Goal: Find specific page/section: Find specific page/section

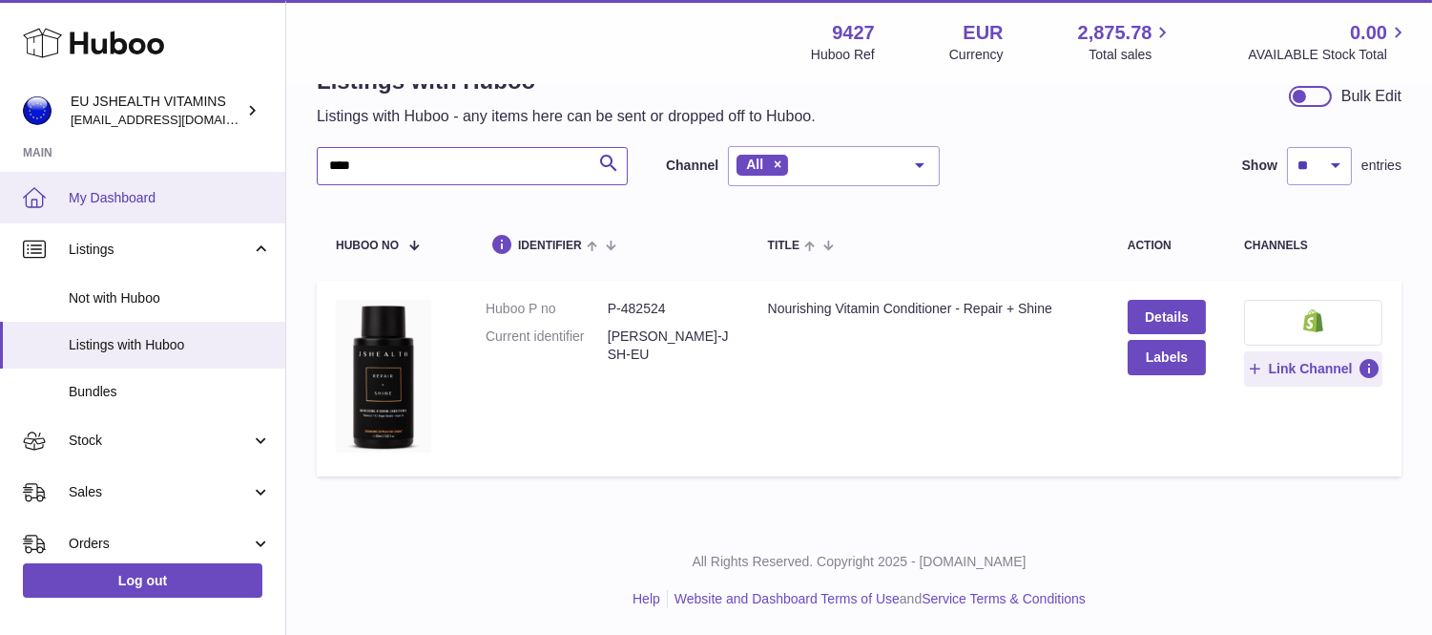
drag, startPoint x: 0, startPoint y: 0, endPoint x: 258, endPoint y: 174, distance: 310.7
click at [258, 174] on div "Huboo EU JSHEALTH VITAMINS internalAdmin-9427@internal.huboo.com Main My Dashbo…" at bounding box center [716, 289] width 1432 height 695
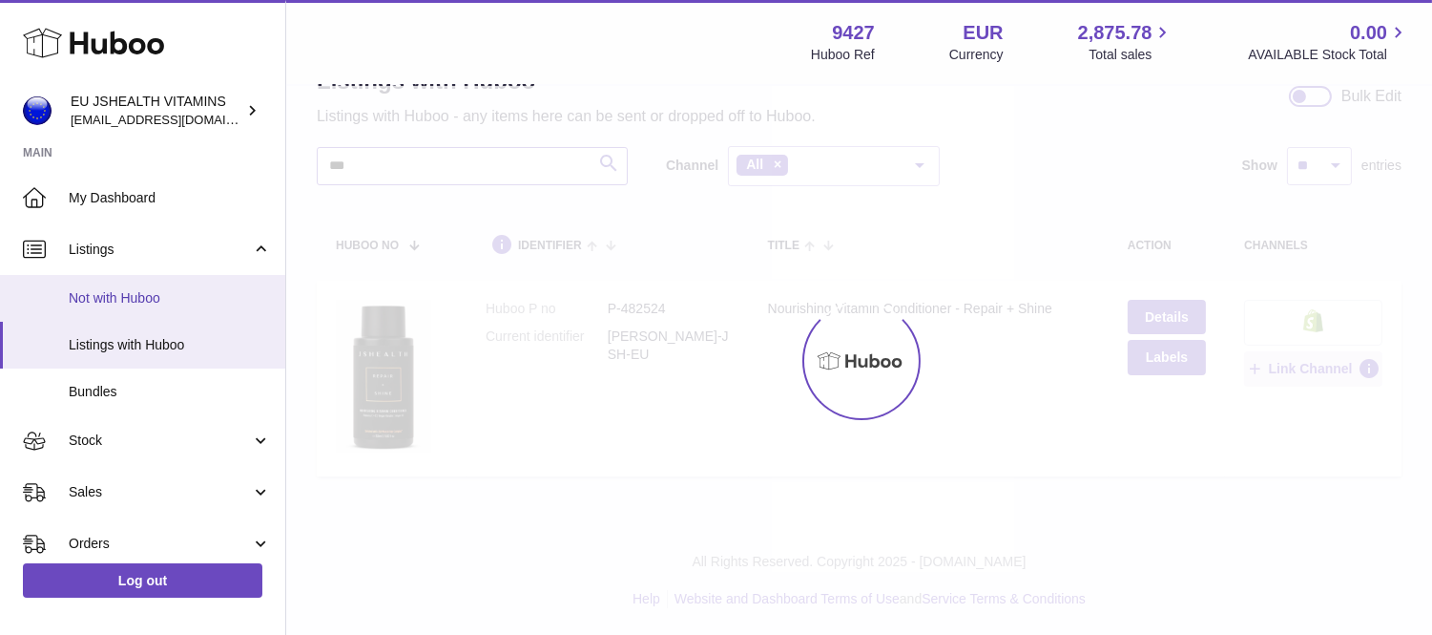
type input "***"
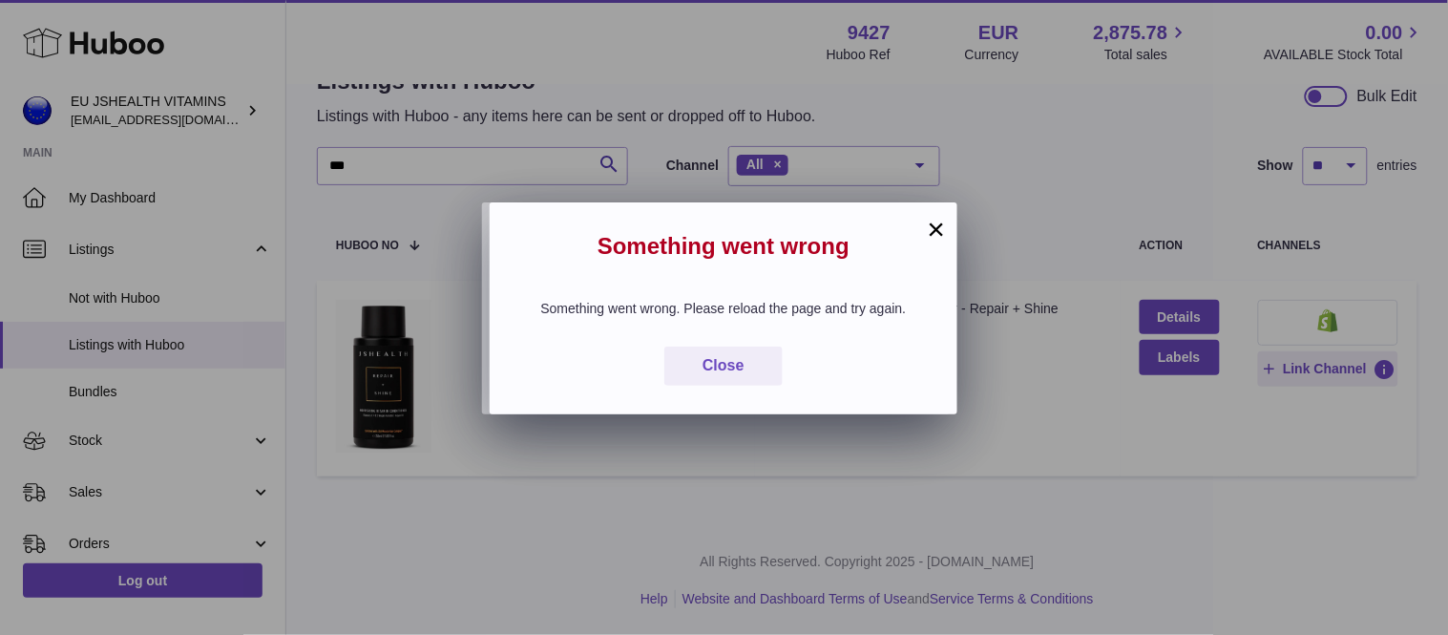
click at [933, 221] on button "×" at bounding box center [936, 229] width 23 height 23
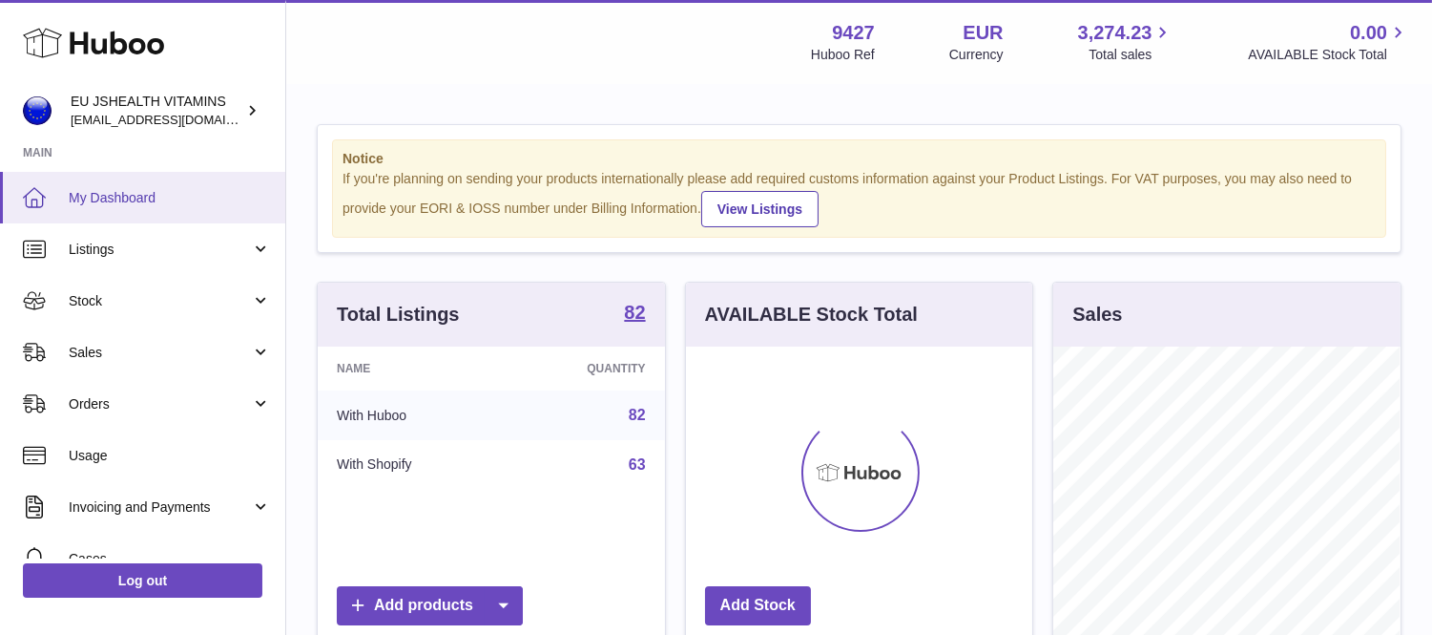
scroll to position [298, 346]
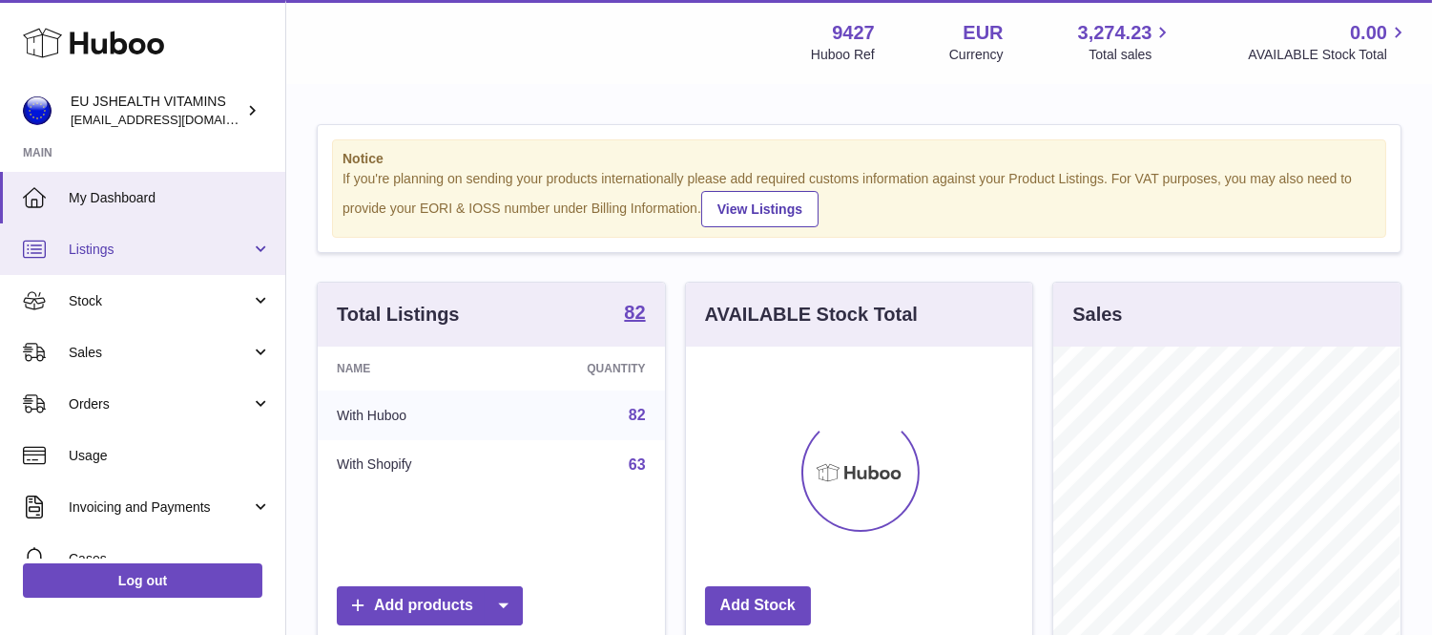
click at [109, 243] on span "Listings" at bounding box center [160, 249] width 182 height 18
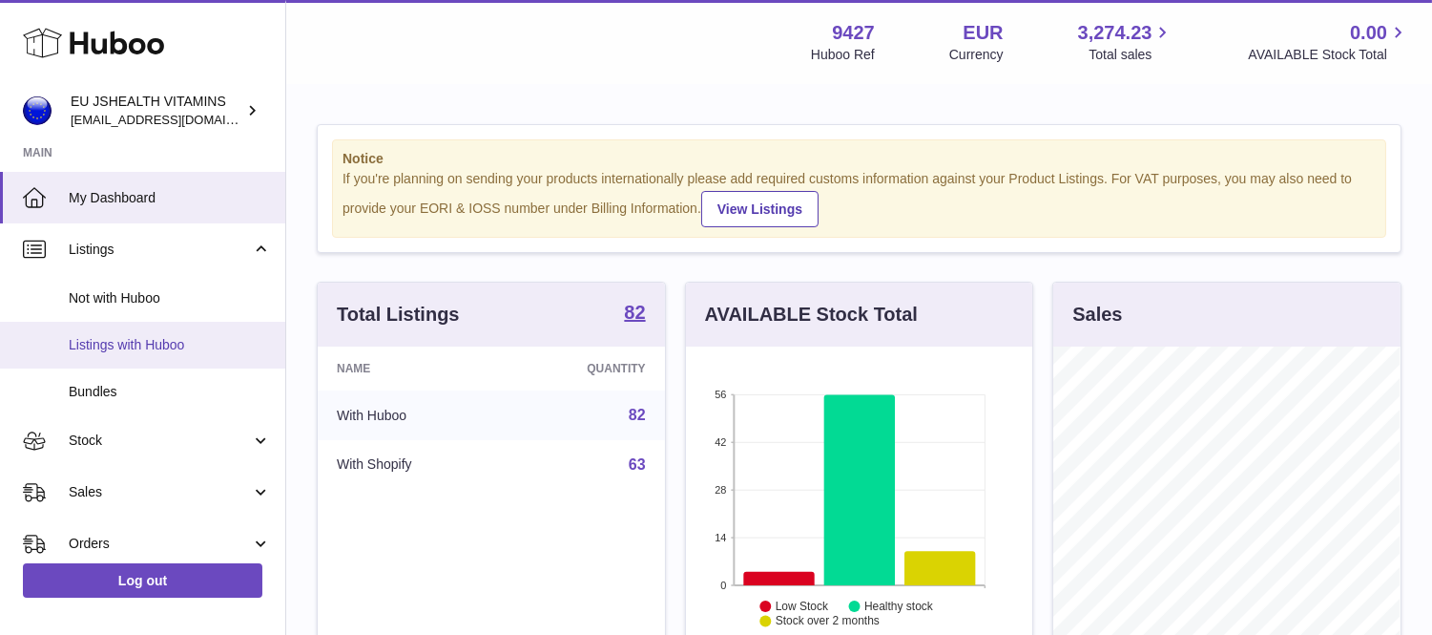
click at [148, 345] on span "Listings with Huboo" at bounding box center [170, 345] width 202 height 18
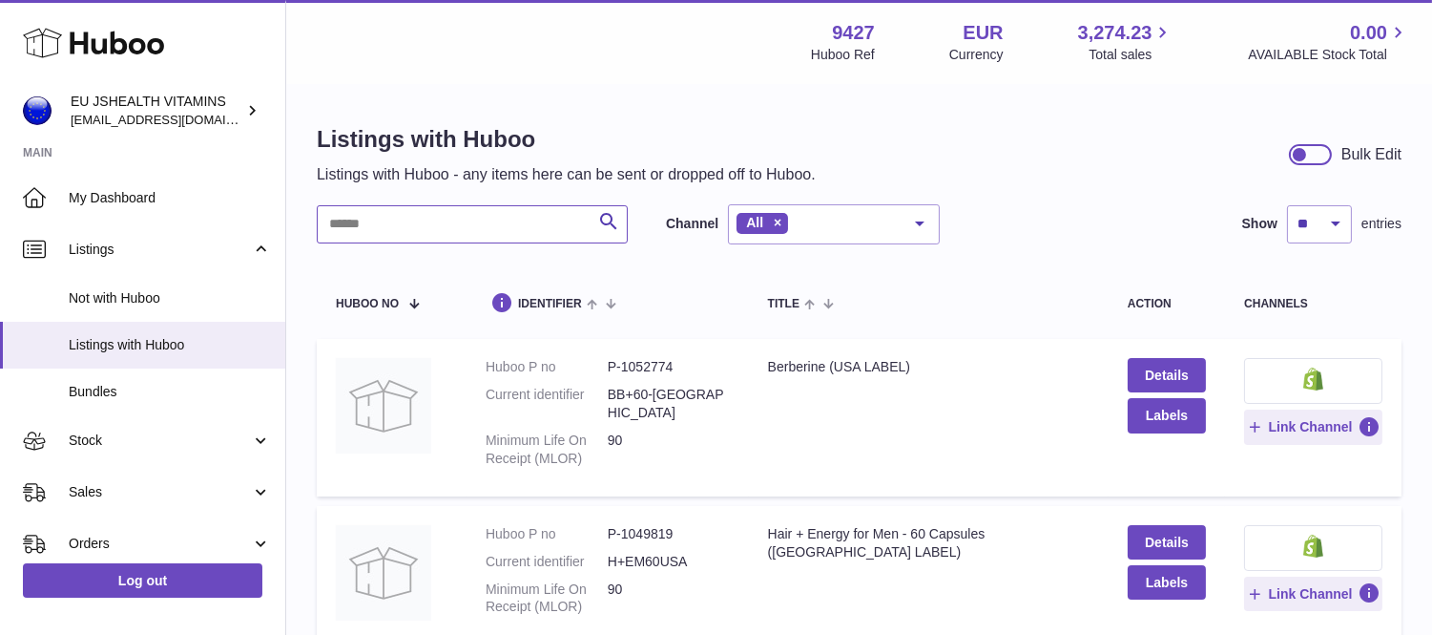
click at [411, 214] on input "text" at bounding box center [472, 224] width 311 height 38
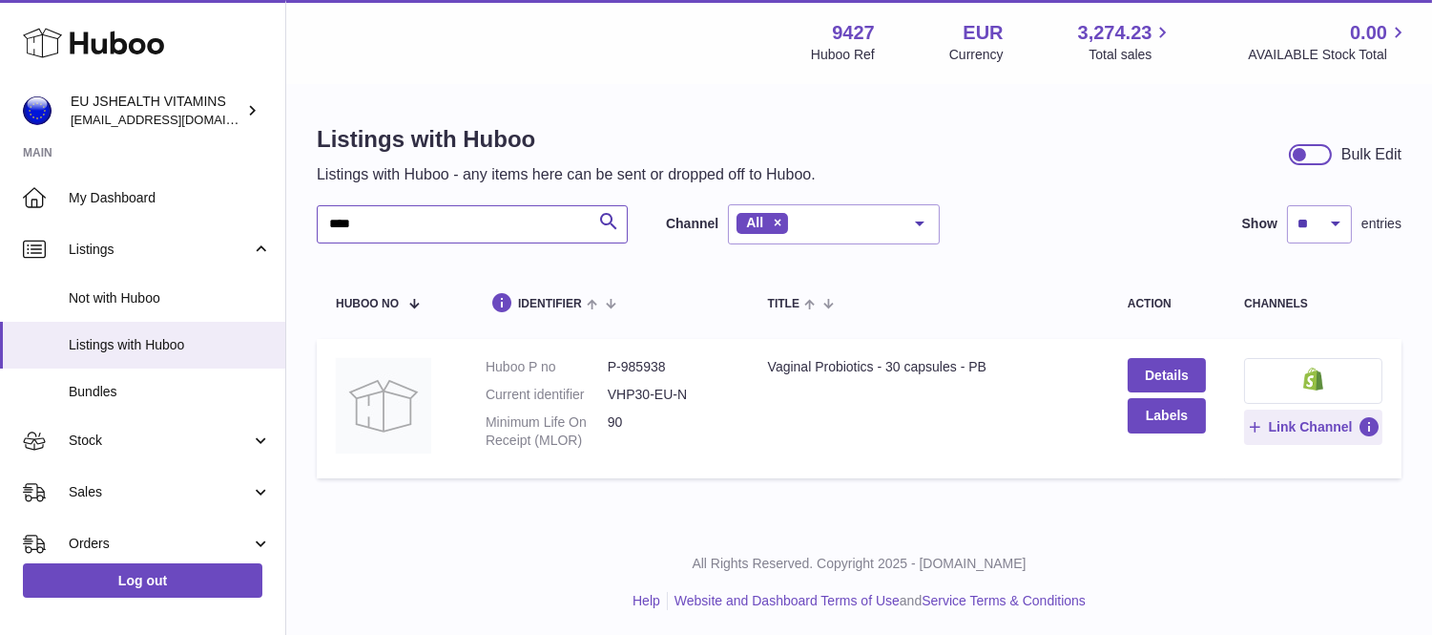
type input "****"
drag, startPoint x: 618, startPoint y: 365, endPoint x: 652, endPoint y: 369, distance: 33.7
click at [679, 365] on dd "P-985938" at bounding box center [669, 367] width 122 height 18
copy dd "985938"
